Goal: Book appointment/travel/reservation: Book appointment/travel/reservation

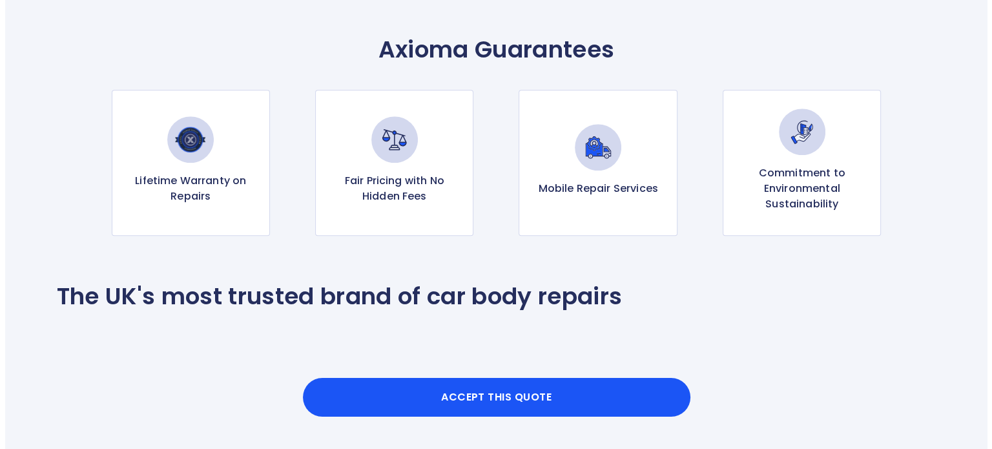
scroll to position [1292, 0]
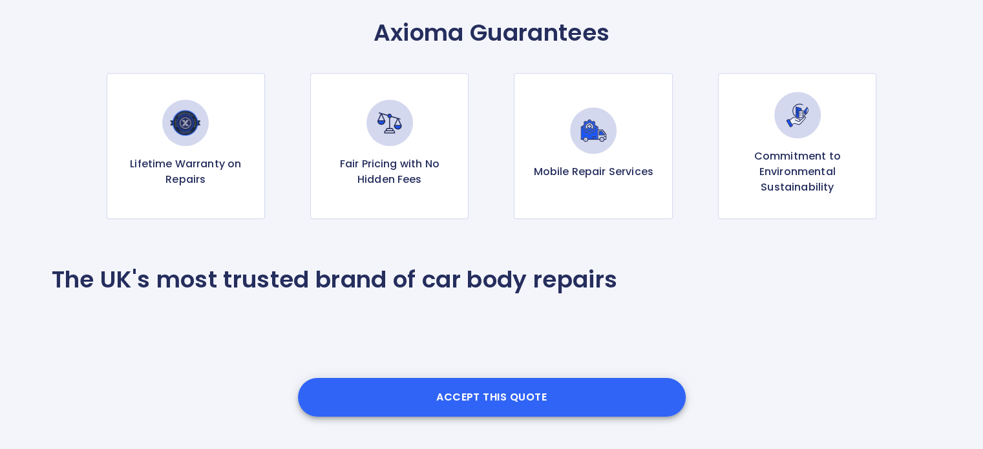
click at [453, 412] on button "Accept this Quote" at bounding box center [492, 397] width 388 height 39
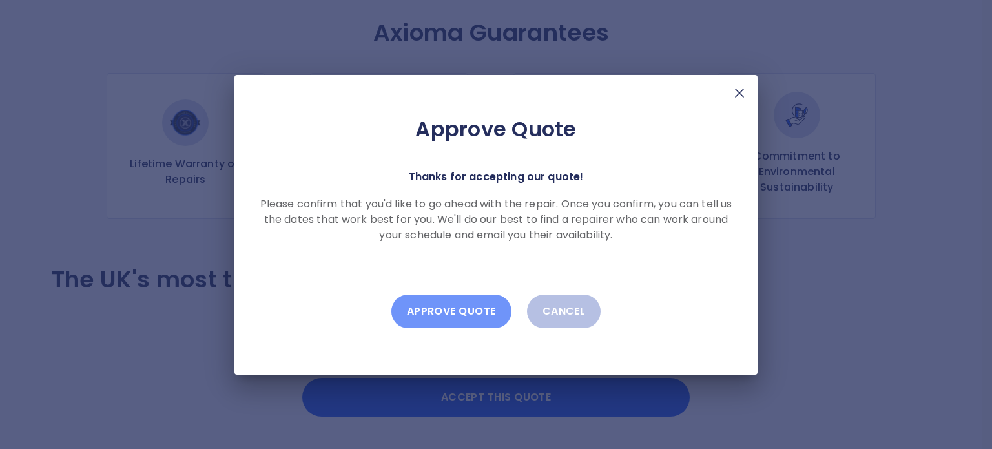
click at [461, 311] on button "Approve Quote" at bounding box center [452, 312] width 120 height 34
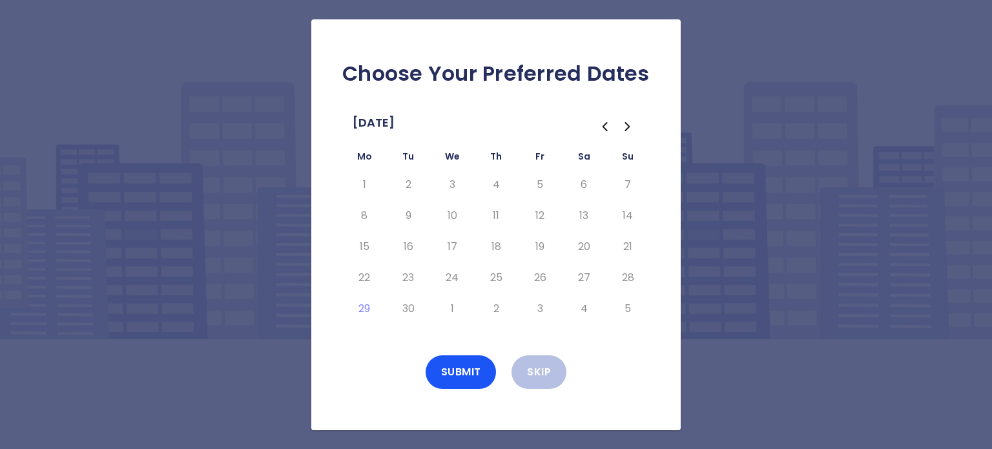
click at [624, 129] on icon "Go to the Next Month" at bounding box center [628, 127] width 16 height 16
click at [602, 129] on icon "Go to the Previous Month" at bounding box center [605, 127] width 16 height 16
click at [629, 126] on icon "Go to the Next Month" at bounding box center [627, 127] width 4 height 8
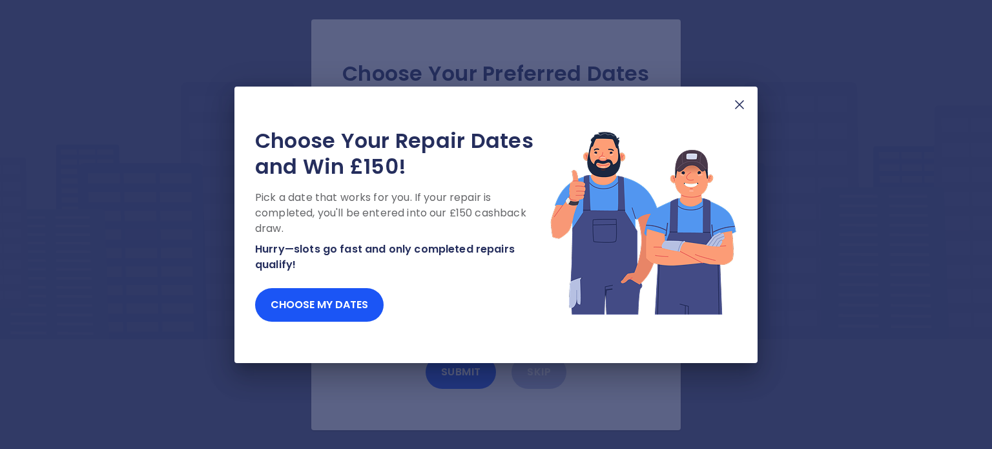
click at [741, 102] on img at bounding box center [740, 105] width 16 height 16
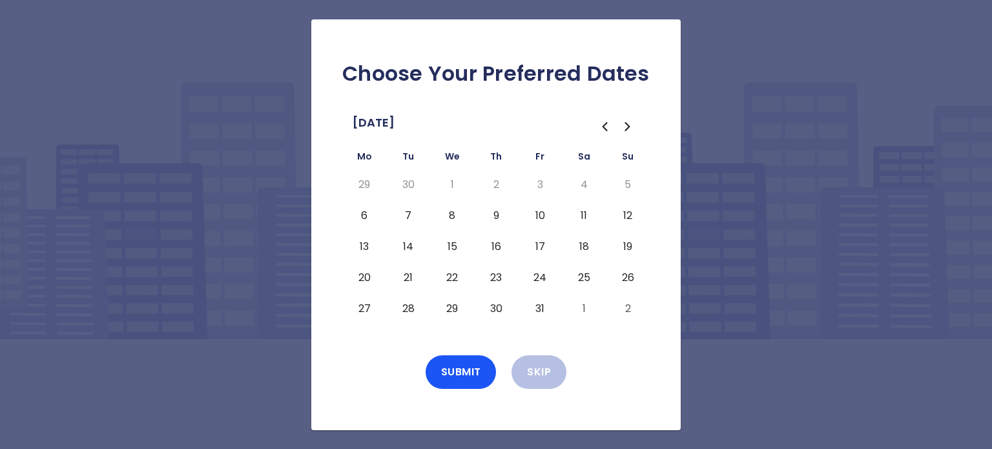
click at [362, 214] on button "6" at bounding box center [364, 215] width 23 height 21
click at [366, 214] on button "6" at bounding box center [364, 215] width 23 height 21
click at [406, 218] on button "7" at bounding box center [408, 215] width 23 height 21
click at [452, 222] on button "8" at bounding box center [452, 215] width 23 height 21
click at [498, 220] on button "9" at bounding box center [496, 215] width 23 height 21
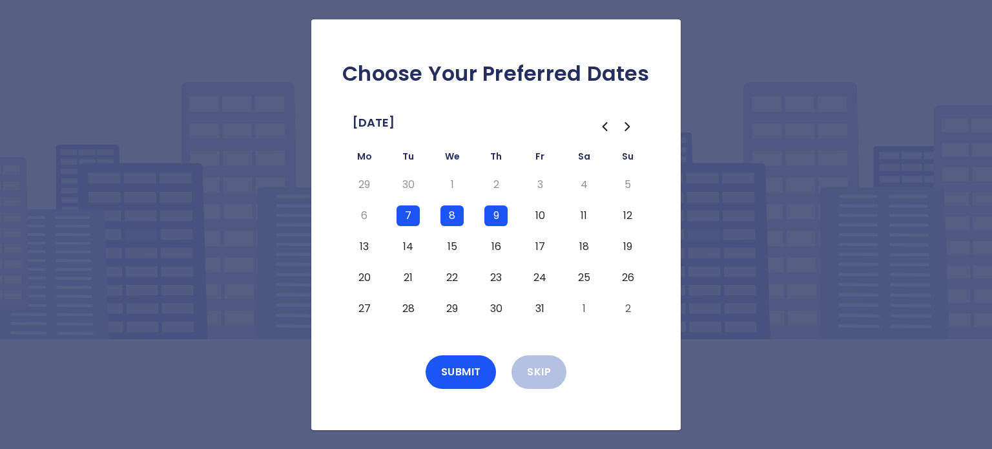
click at [537, 220] on button "10" at bounding box center [539, 215] width 23 height 21
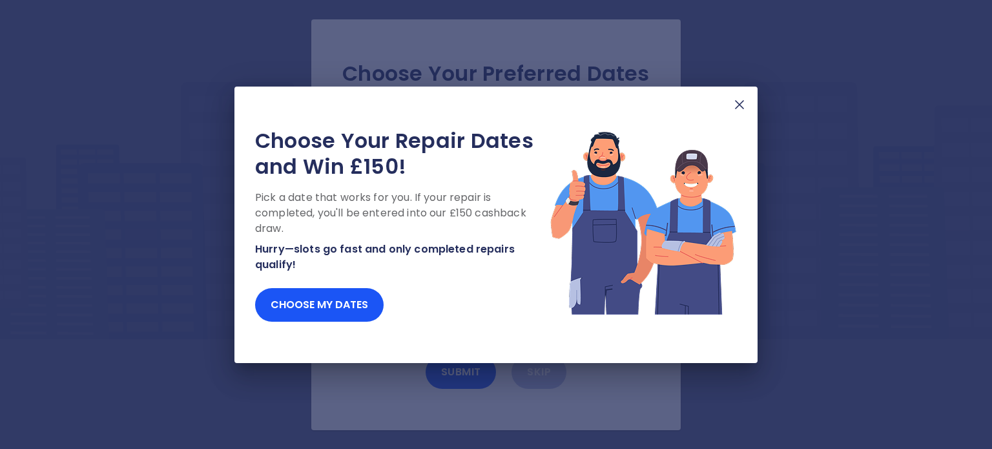
click at [731, 101] on div "Choose Your Repair Dates and Win £150! Pick a date that works for you. If your …" at bounding box center [496, 225] width 523 height 277
click at [740, 103] on img at bounding box center [740, 105] width 16 height 16
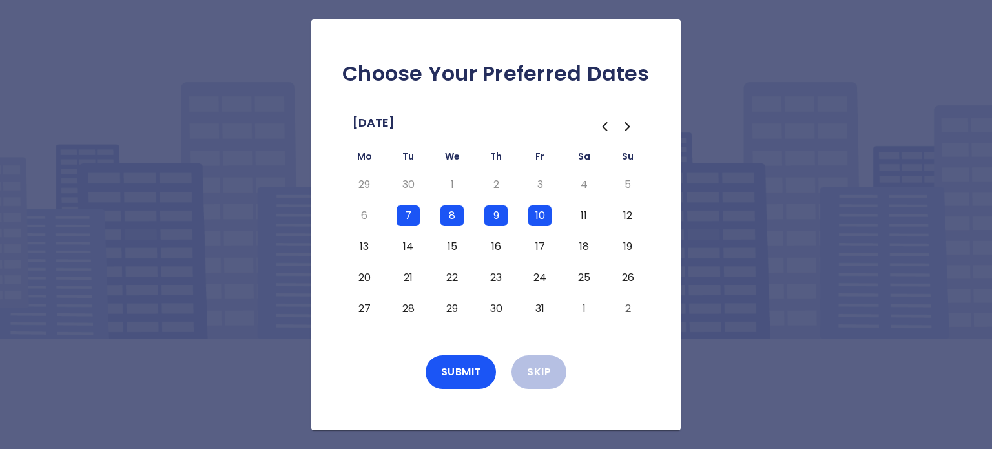
click at [362, 247] on button "13" at bounding box center [364, 246] width 23 height 21
click at [411, 249] on button "14" at bounding box center [408, 246] width 23 height 21
click at [499, 247] on button "16" at bounding box center [496, 246] width 23 height 21
click at [538, 253] on button "17" at bounding box center [539, 246] width 23 height 21
click at [455, 275] on button "22" at bounding box center [452, 277] width 23 height 21
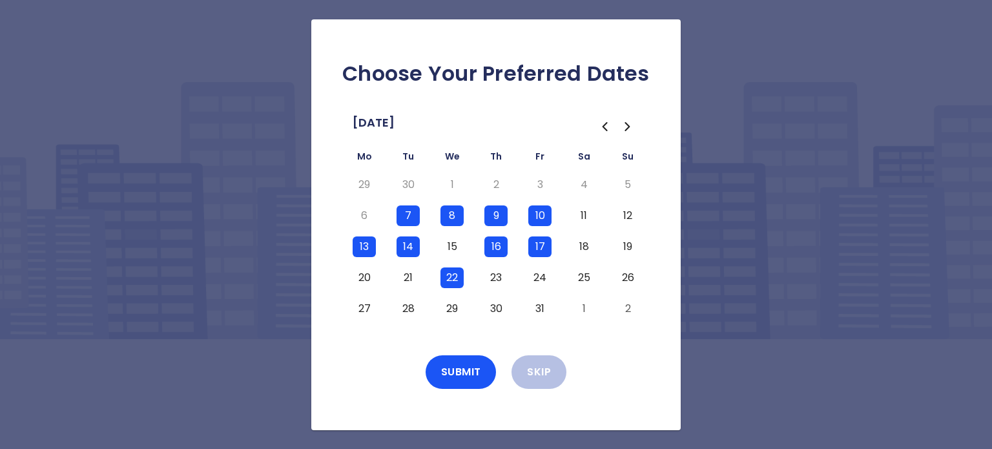
click at [498, 278] on button "23" at bounding box center [496, 277] width 23 height 21
click at [368, 303] on button "27" at bounding box center [364, 308] width 23 height 21
click at [411, 311] on button "28" at bounding box center [408, 308] width 23 height 21
click at [458, 311] on button "29" at bounding box center [452, 308] width 23 height 21
click at [485, 308] on button "30" at bounding box center [496, 308] width 23 height 21
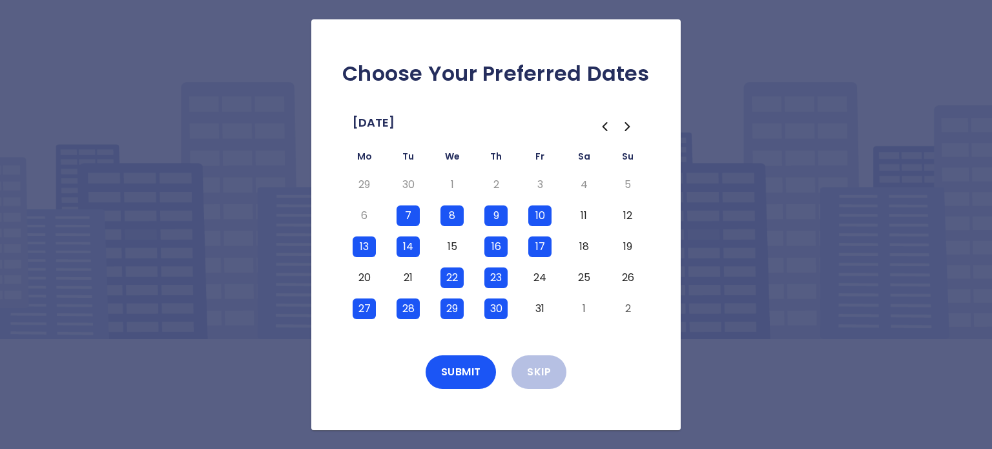
click at [530, 309] on button "31" at bounding box center [539, 308] width 23 height 21
click at [627, 125] on icon "Go to the Next Month" at bounding box center [628, 127] width 16 height 16
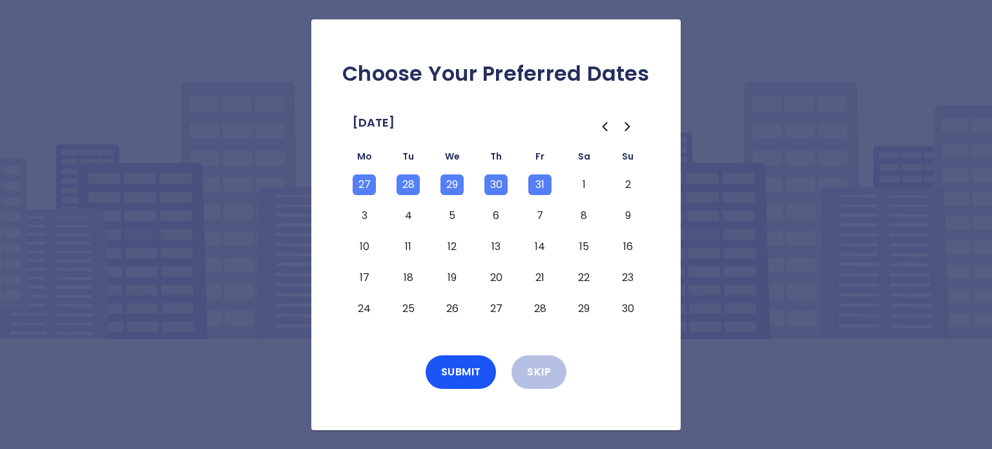
click at [609, 125] on icon "Go to the Previous Month" at bounding box center [605, 127] width 16 height 16
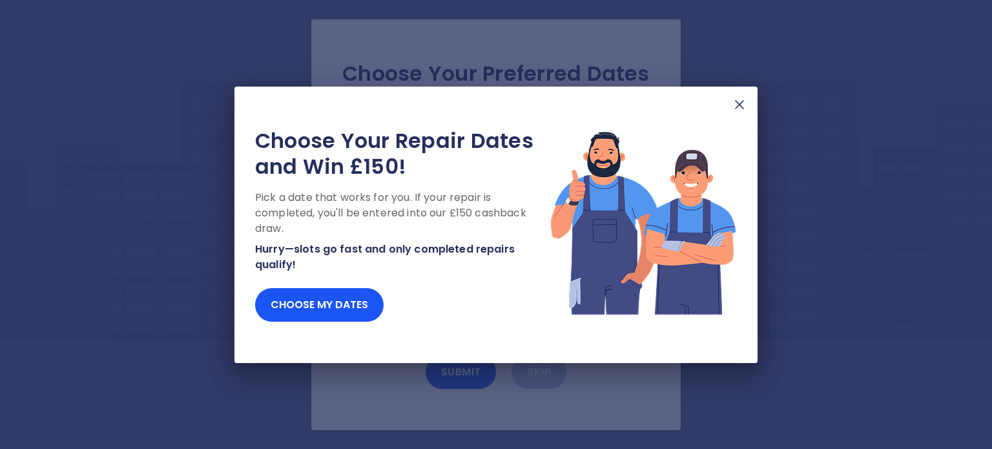
click at [737, 105] on img at bounding box center [740, 105] width 16 height 16
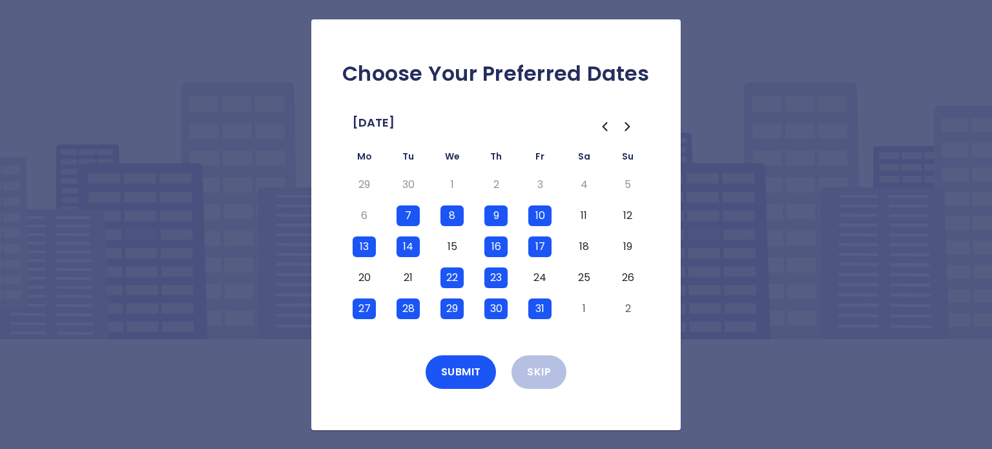
click at [367, 276] on button "20" at bounding box center [364, 277] width 23 height 21
click at [390, 276] on td "21" at bounding box center [408, 277] width 44 height 31
click at [403, 279] on button "21" at bounding box center [408, 277] width 23 height 21
click at [540, 276] on button "24" at bounding box center [539, 277] width 23 height 21
click at [464, 376] on button "Submit" at bounding box center [461, 372] width 71 height 34
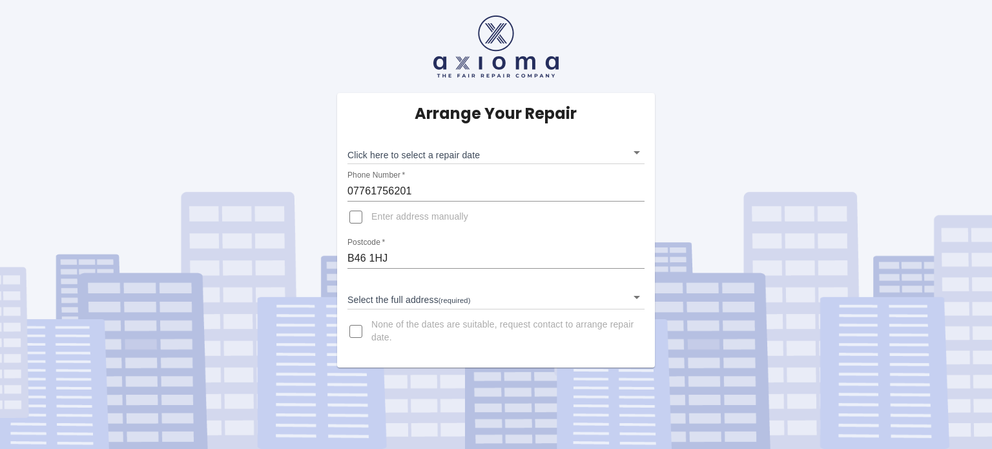
click at [631, 150] on body "Arrange Your Repair Click here to select a repair date ​ Phone Number   * 07761…" at bounding box center [496, 224] width 992 height 449
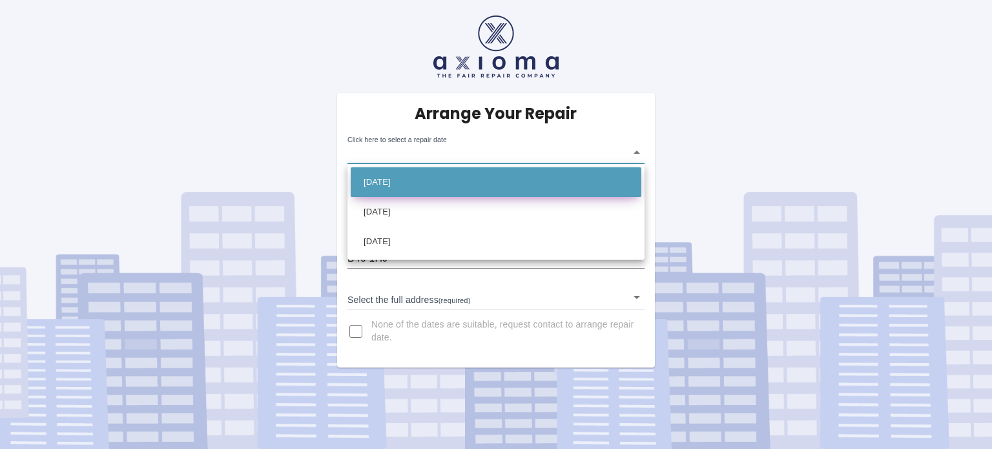
click at [436, 185] on li "Tue Oct 07 2025" at bounding box center [496, 182] width 291 height 30
type input "2025-10-07T00:00:00.000Z"
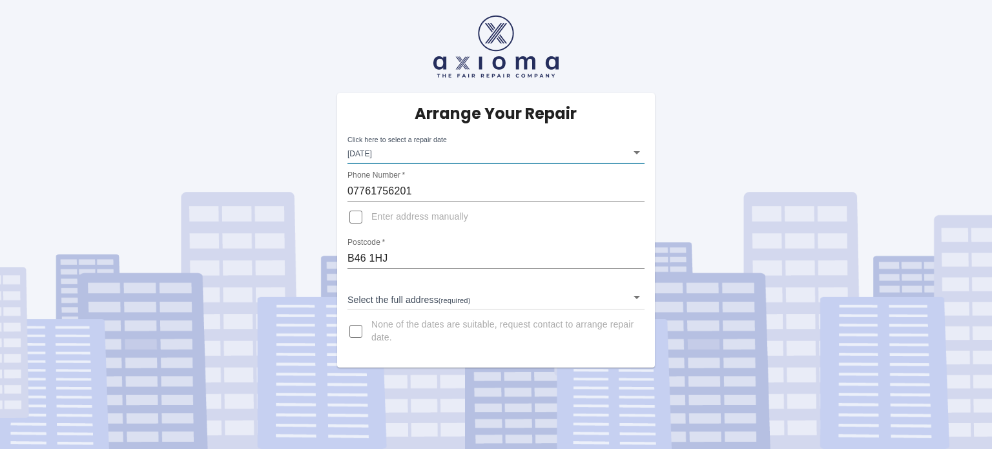
click at [507, 300] on body "Arrange Your Repair Click here to select a repair date Tue Oct 07 2025 2025-10-…" at bounding box center [496, 224] width 992 height 449
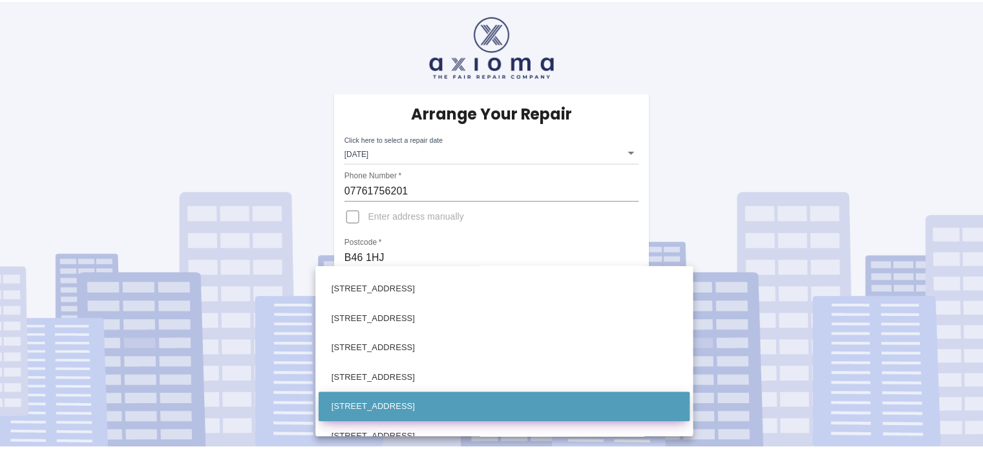
scroll to position [194, 0]
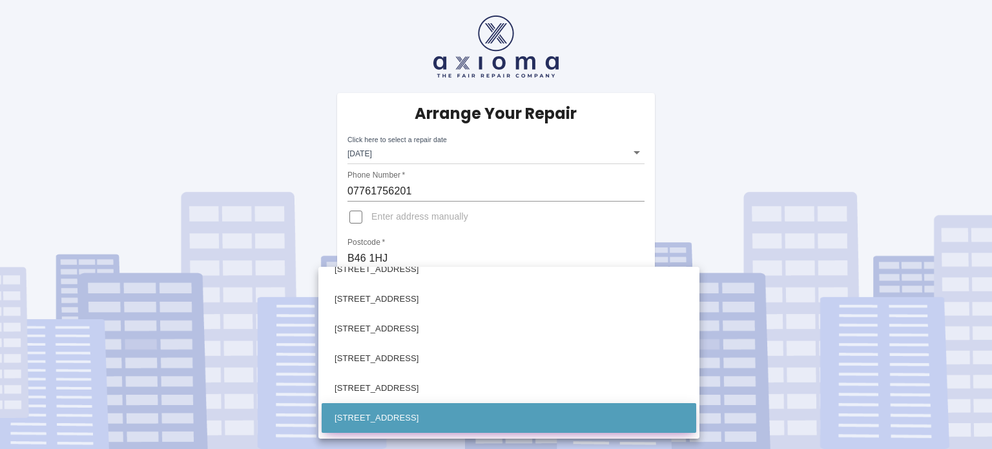
click at [390, 410] on li "24 Augustus Close Coleshill, Birmingham Warwickshire" at bounding box center [509, 418] width 375 height 30
type input "24 Augustus Close Coleshill, Birmingham Warwickshire"
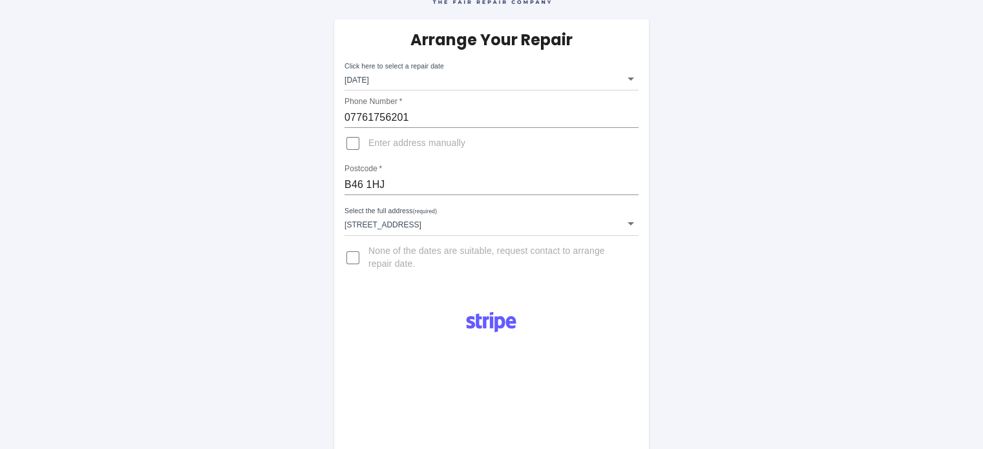
scroll to position [25, 0]
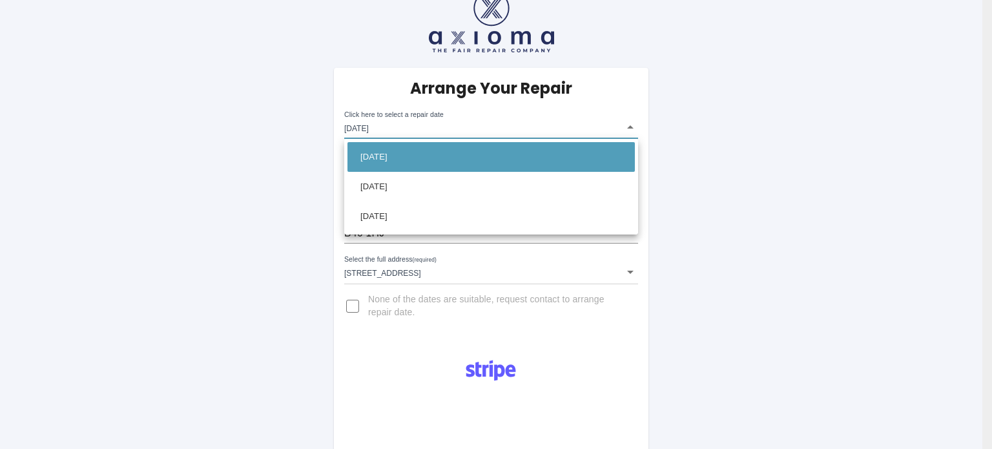
click at [631, 126] on div at bounding box center [496, 224] width 992 height 449
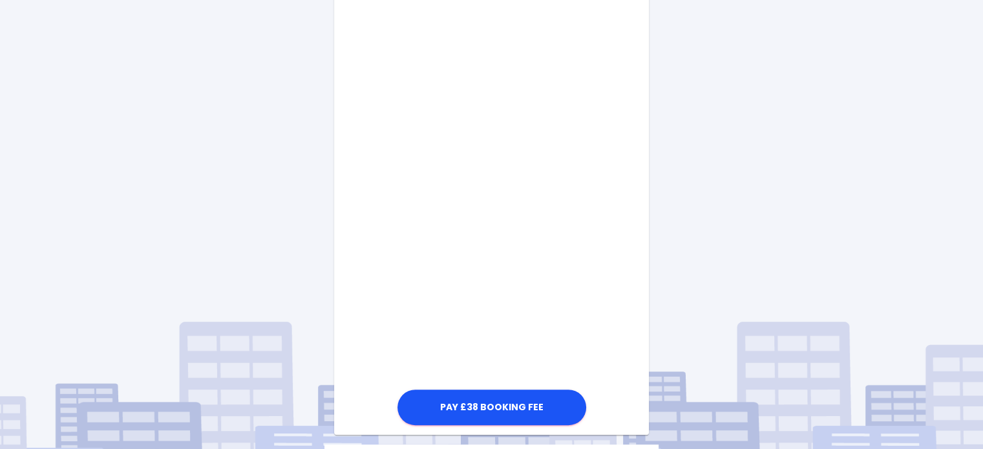
scroll to position [607, 0]
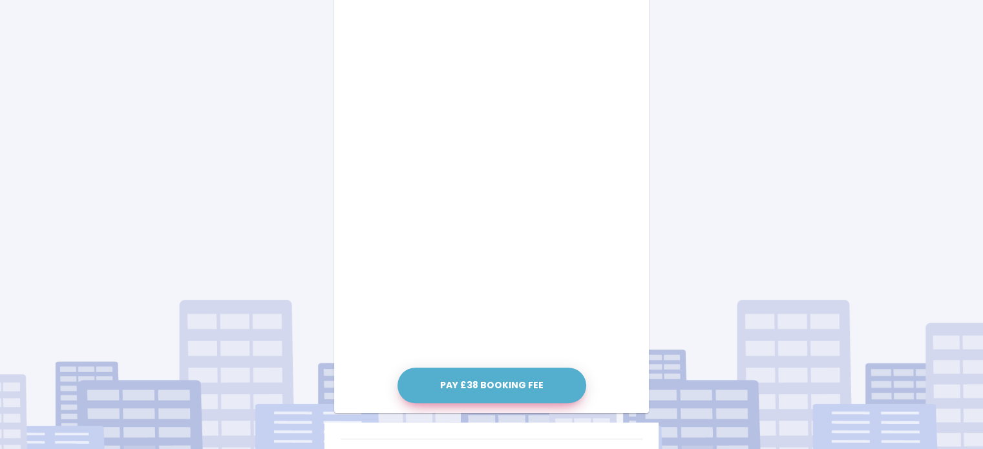
click at [485, 394] on button "Pay £38 Booking Fee" at bounding box center [491, 386] width 189 height 36
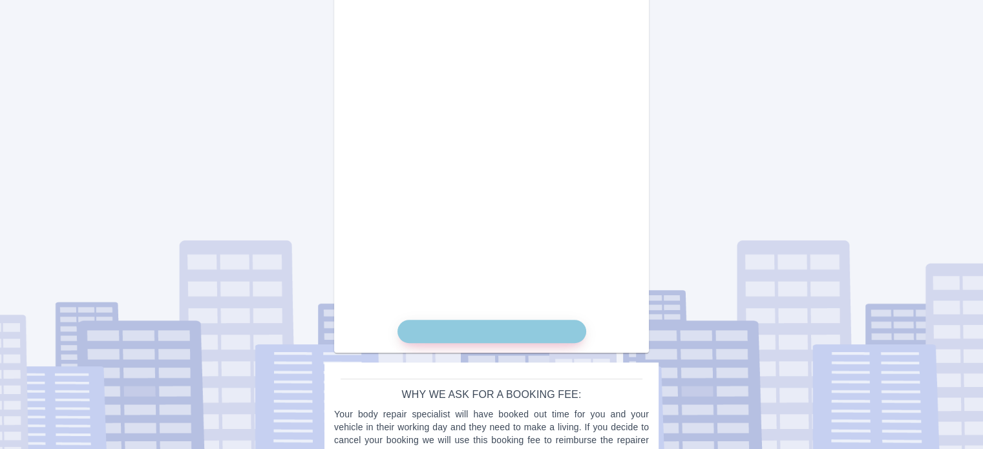
scroll to position [699, 0]
